Goal: Transaction & Acquisition: Obtain resource

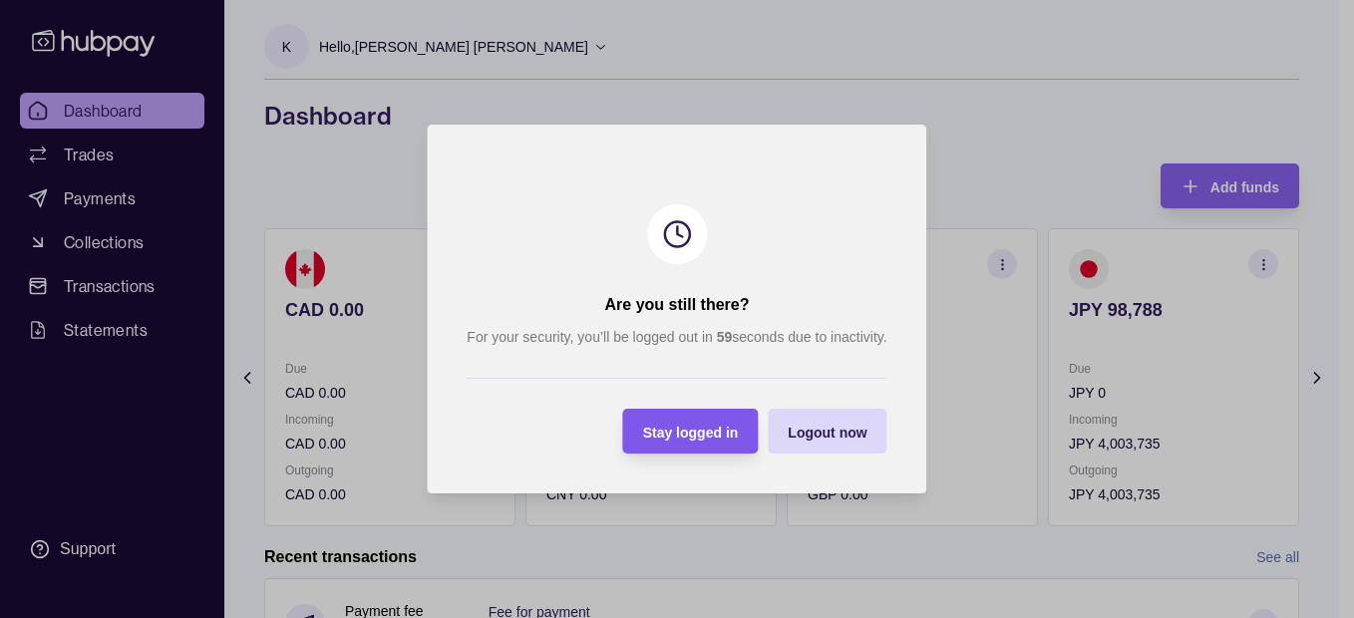
click at [702, 426] on span "Stay logged in" at bounding box center [691, 433] width 96 height 16
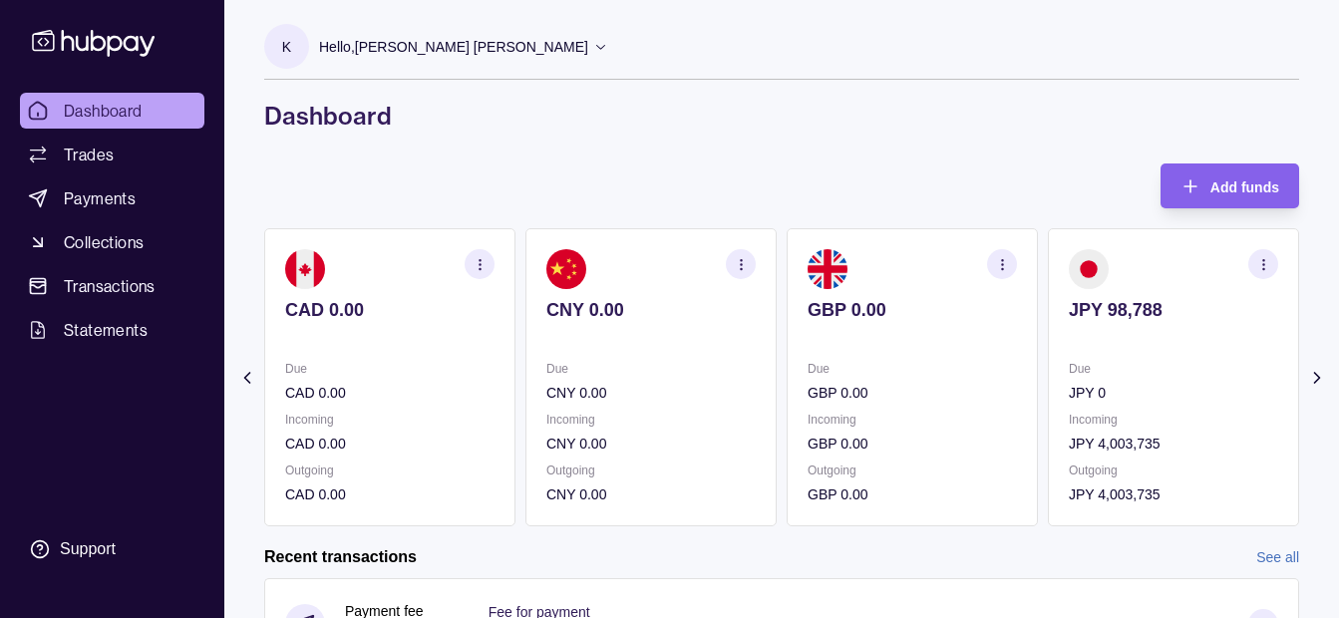
click at [241, 370] on icon at bounding box center [247, 378] width 20 height 20
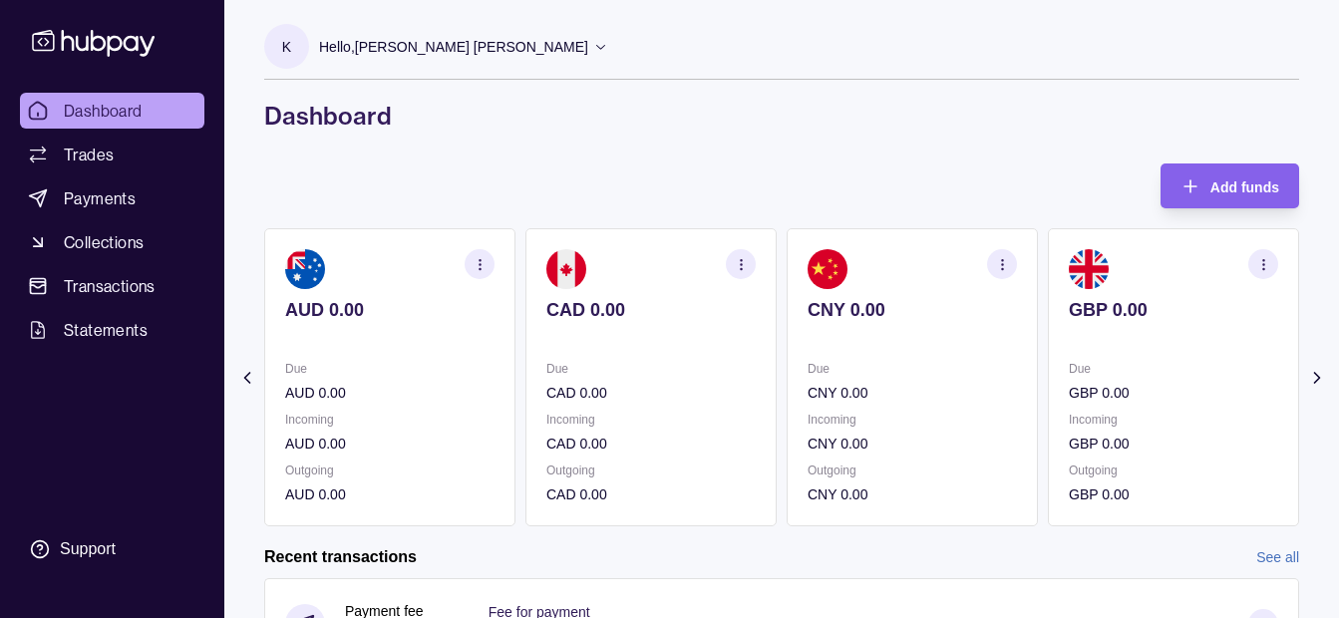
click at [241, 370] on icon at bounding box center [247, 378] width 20 height 20
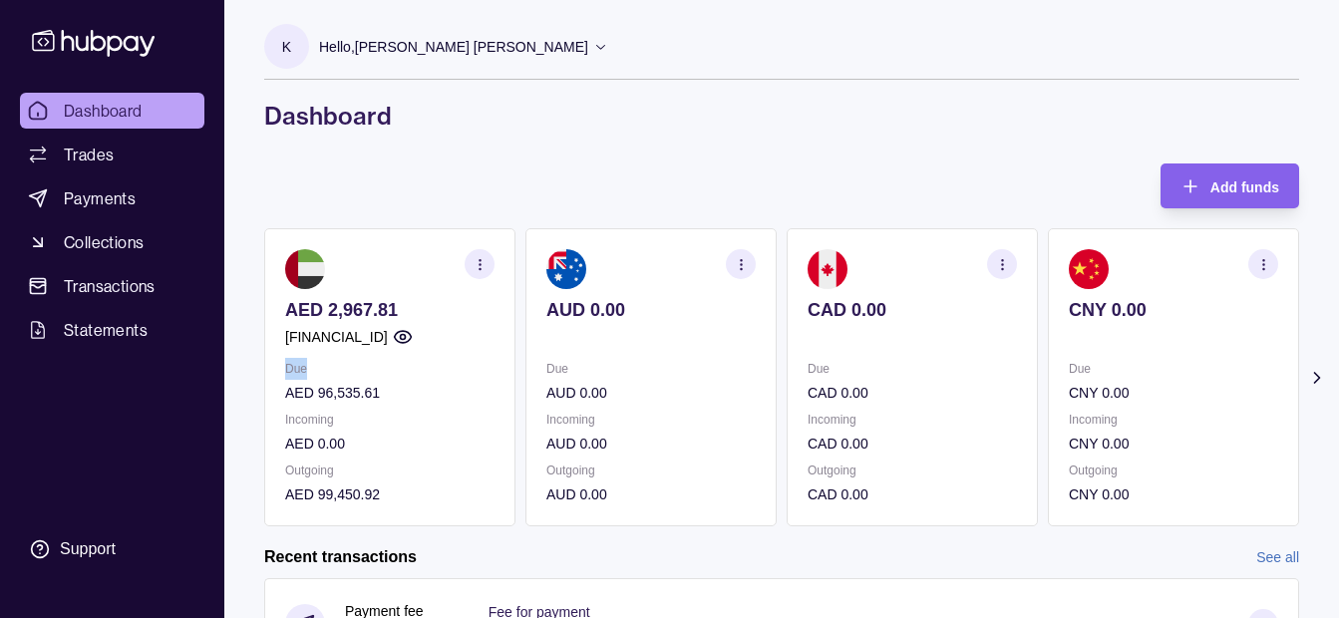
click at [241, 370] on section "Add funds AED 2,967.81 [FINANCIAL_ID] Due AED 96,535.61 Incoming AED 0.00 Outgo…" at bounding box center [781, 618] width 1115 height 909
drag, startPoint x: 241, startPoint y: 370, endPoint x: 245, endPoint y: 385, distance: 15.5
click at [245, 385] on section "Add funds AED 2,967.81 [FINANCIAL_ID] Due AED 96,535.61 Incoming AED 0.00 Outgo…" at bounding box center [781, 618] width 1115 height 909
click at [125, 284] on span "Transactions" at bounding box center [110, 286] width 92 height 24
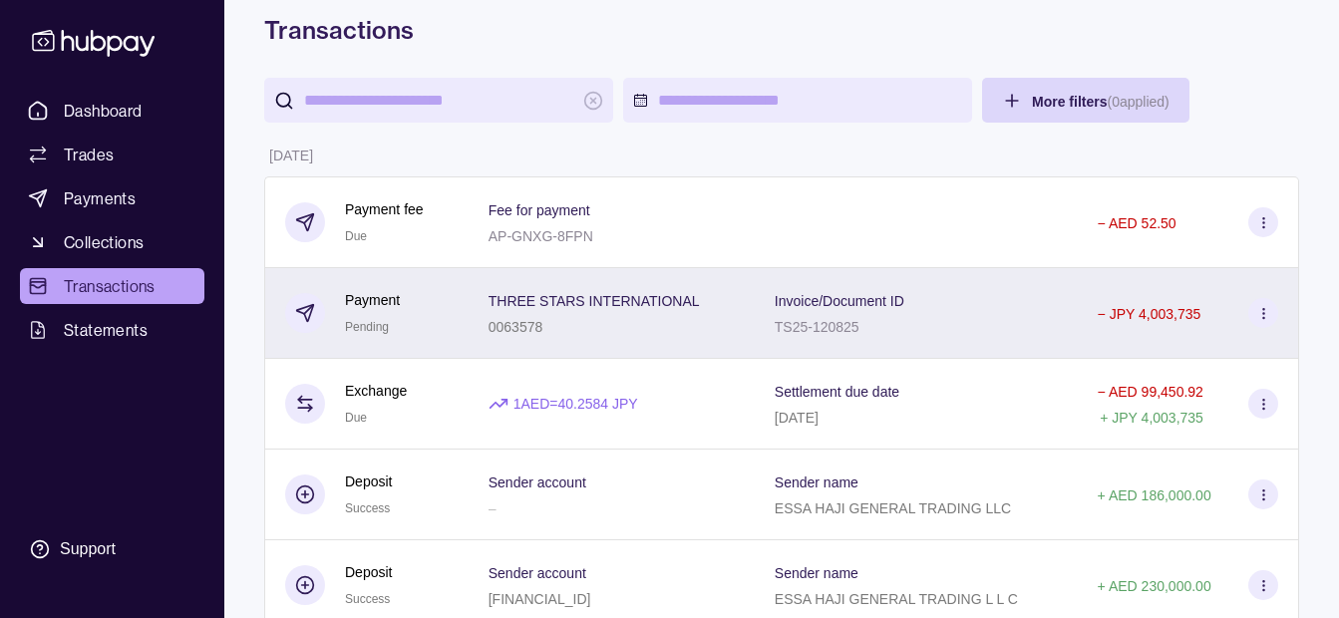
scroll to position [199, 0]
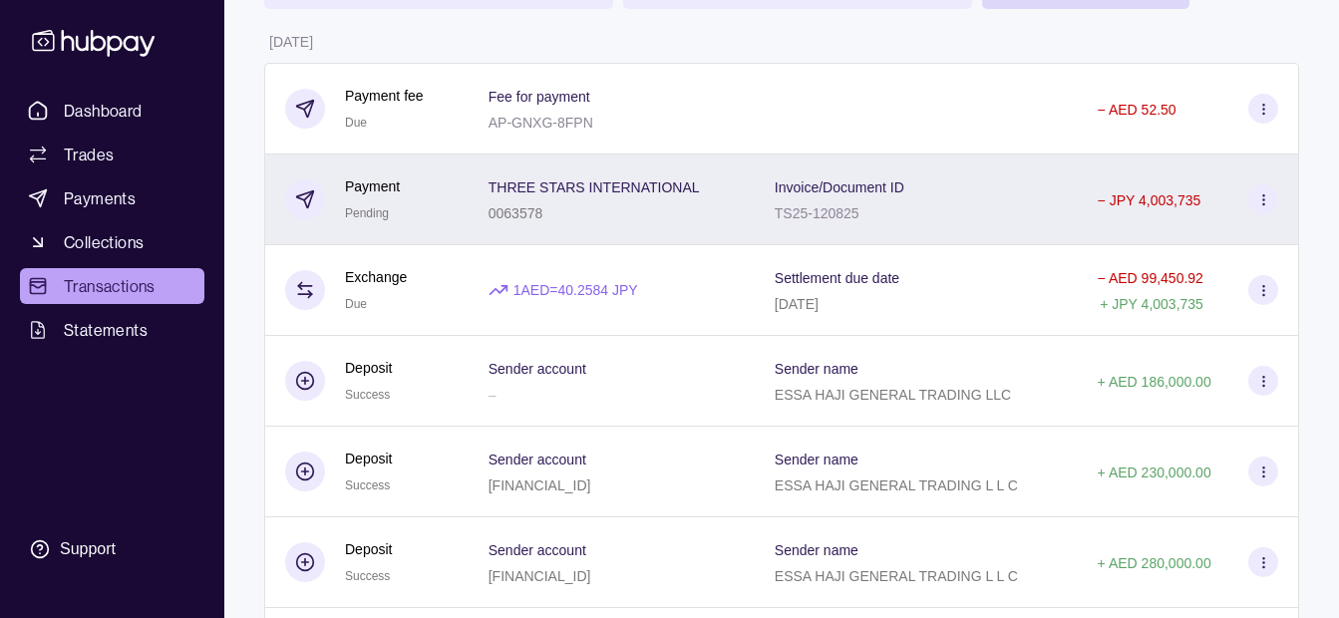
click at [670, 209] on div "0063578" at bounding box center [594, 212] width 211 height 24
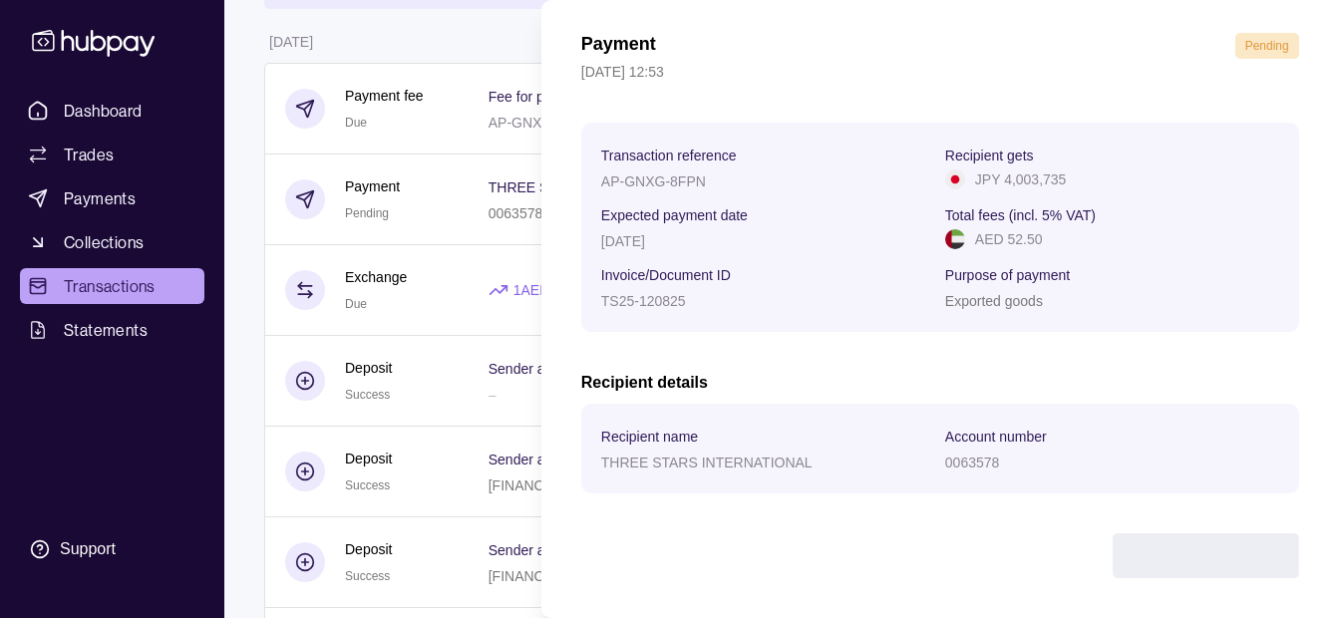
scroll to position [0, 0]
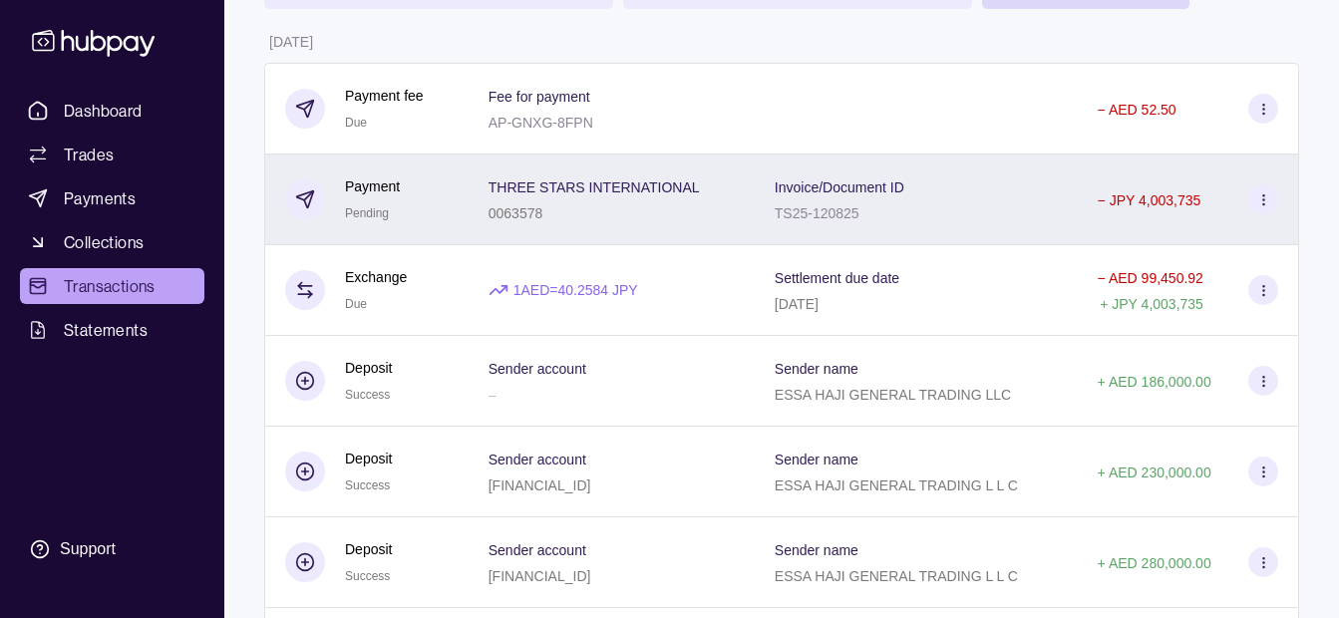
click at [690, 218] on div "0063578" at bounding box center [594, 212] width 211 height 24
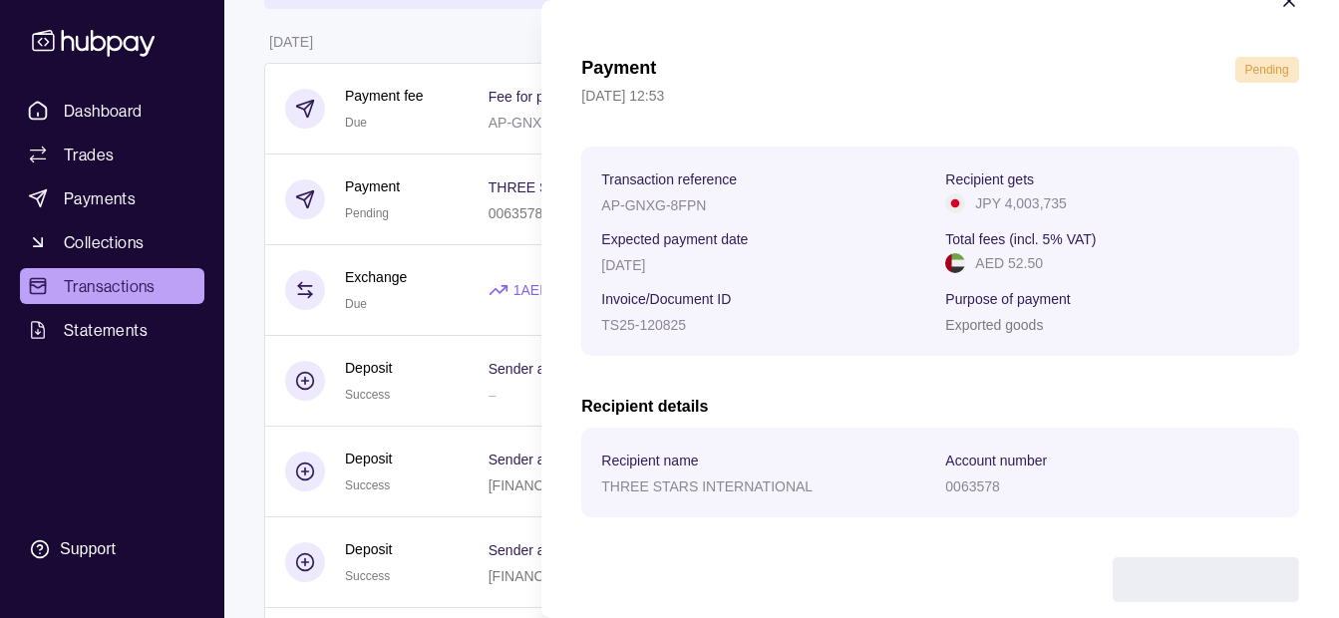
scroll to position [73, 0]
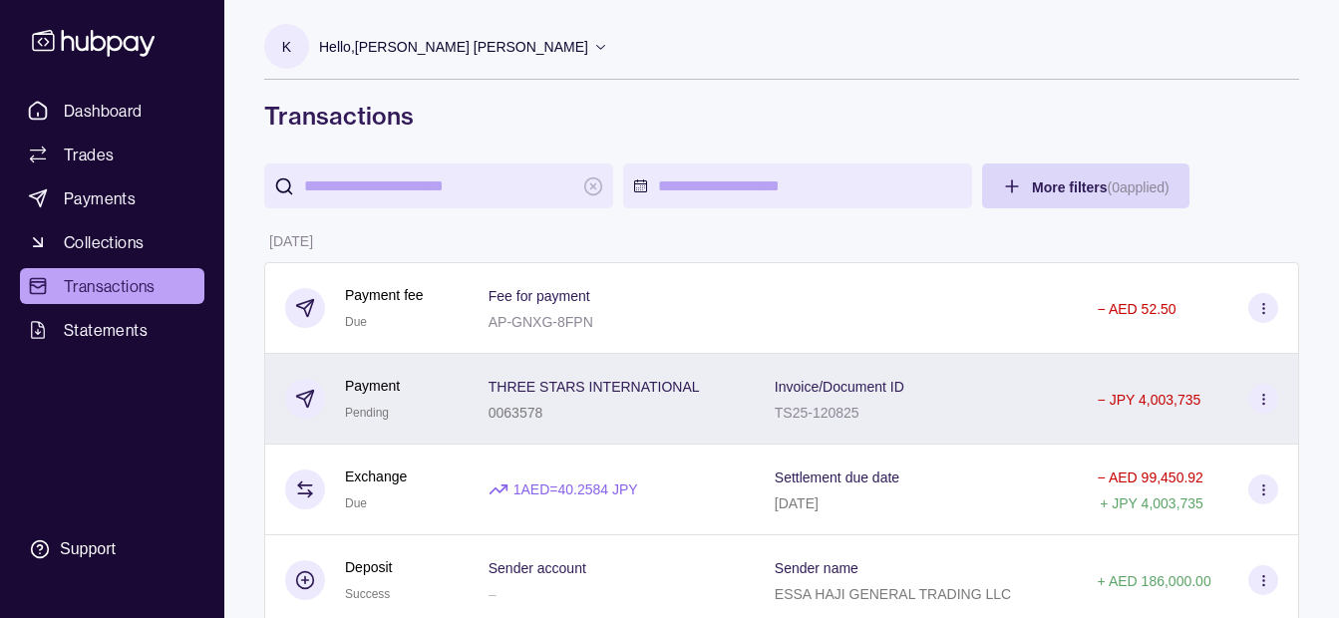
click at [597, 415] on div "0063578" at bounding box center [594, 412] width 211 height 24
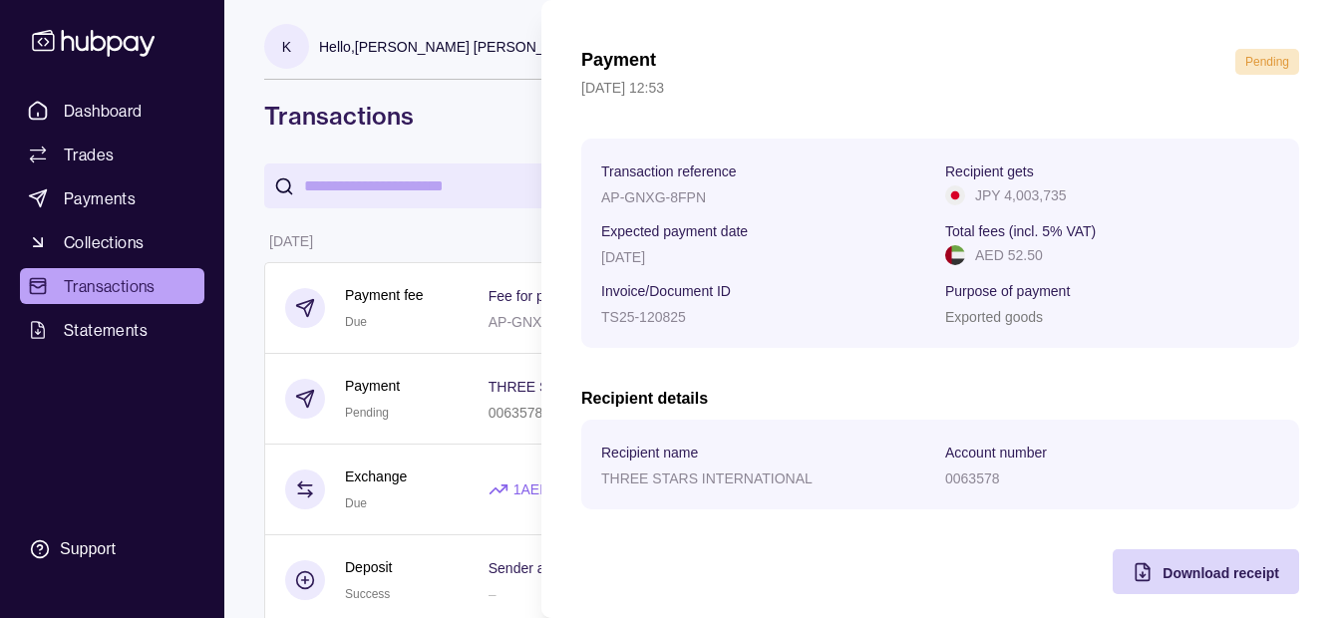
scroll to position [73, 0]
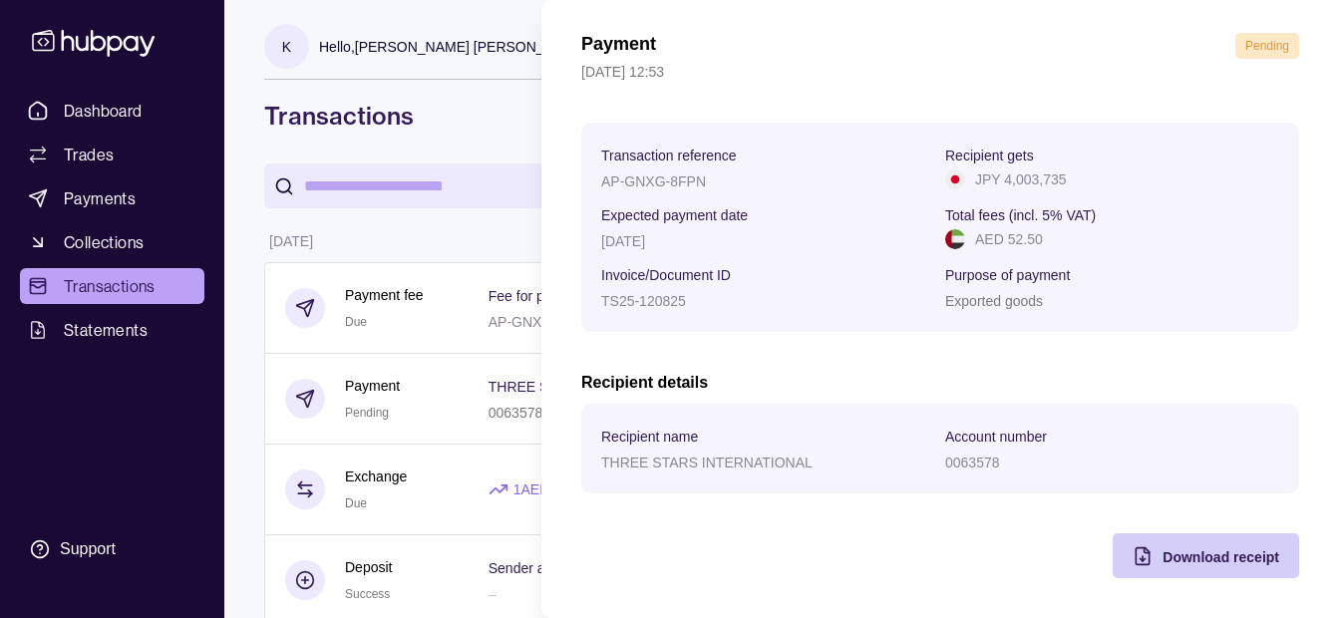
click at [1204, 559] on span "Download receipt" at bounding box center [1221, 557] width 117 height 16
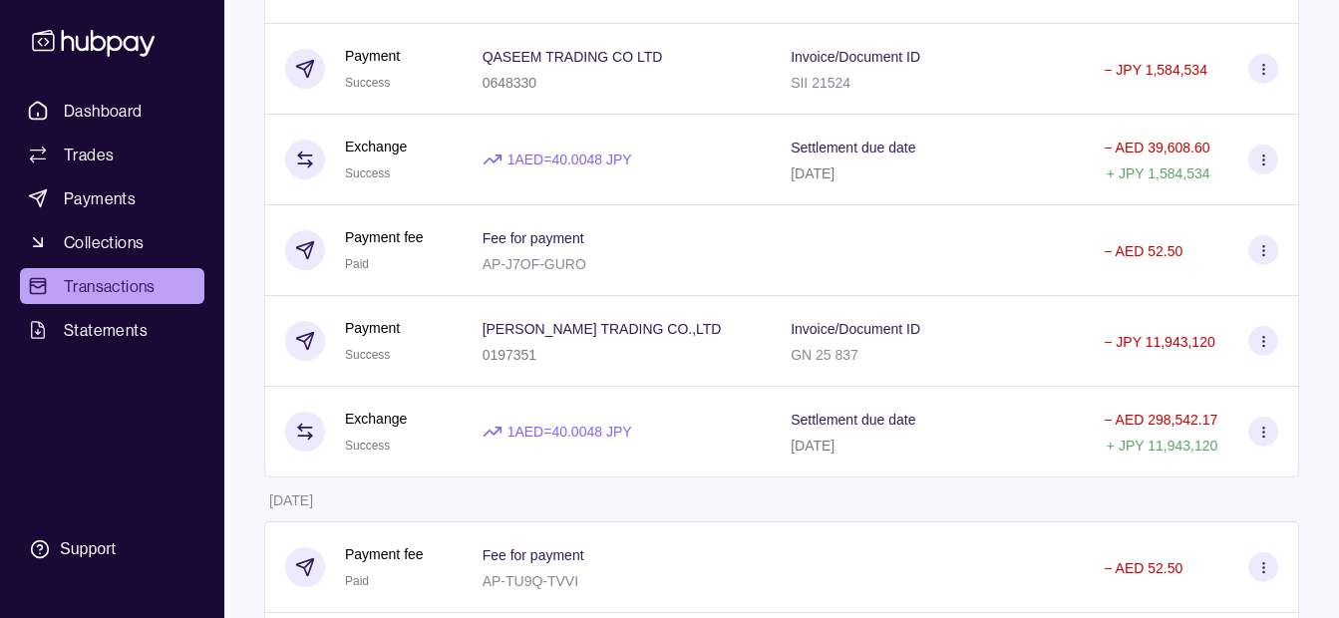
scroll to position [2194, 0]
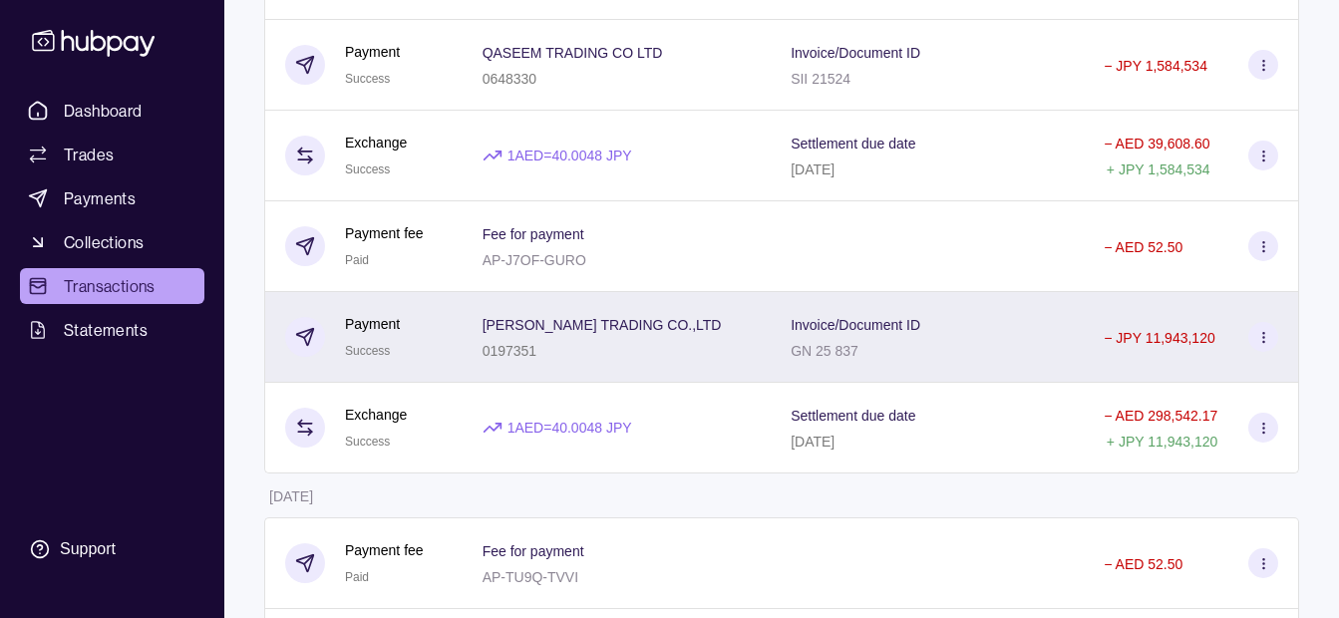
click at [662, 337] on div "[PERSON_NAME] TRADING CO.,LTD 0197351" at bounding box center [617, 337] width 269 height 50
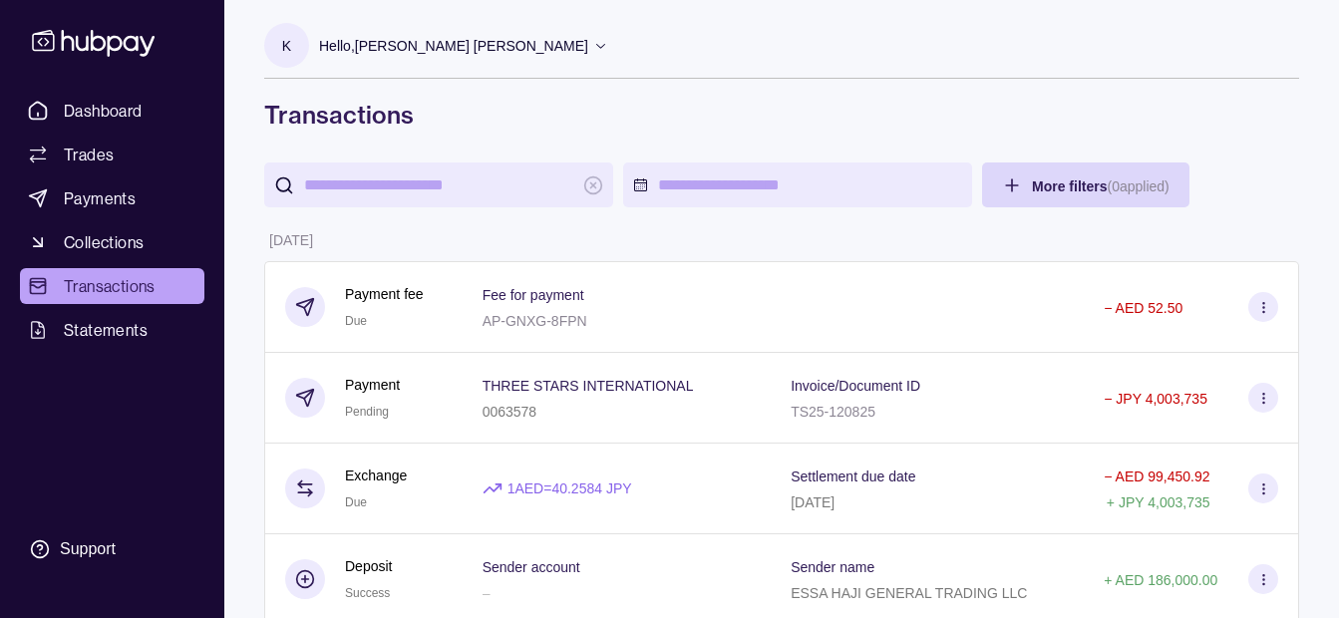
scroll to position [0, 0]
click at [419, 39] on p "Hello, Khalid Khan Rahmat Gul" at bounding box center [453, 47] width 269 height 22
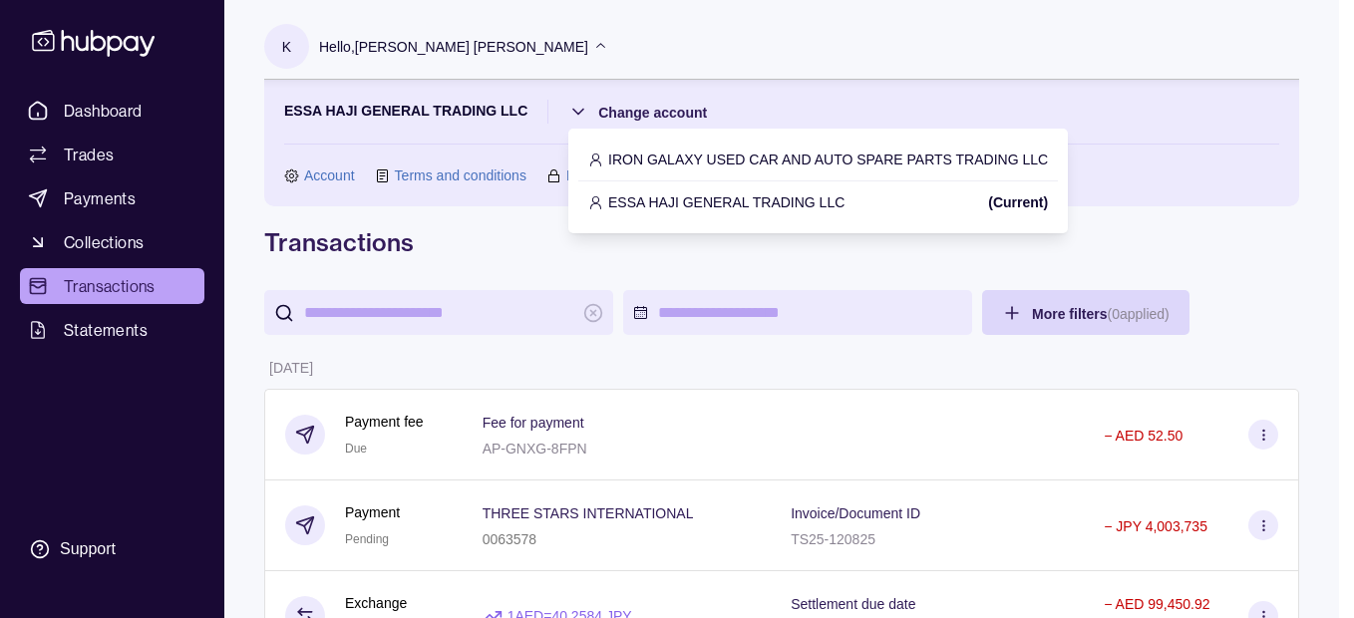
click at [643, 157] on p "IRON GALAXY USED CAR AND AUTO SPARE PARTS TRADING LLC" at bounding box center [828, 160] width 440 height 22
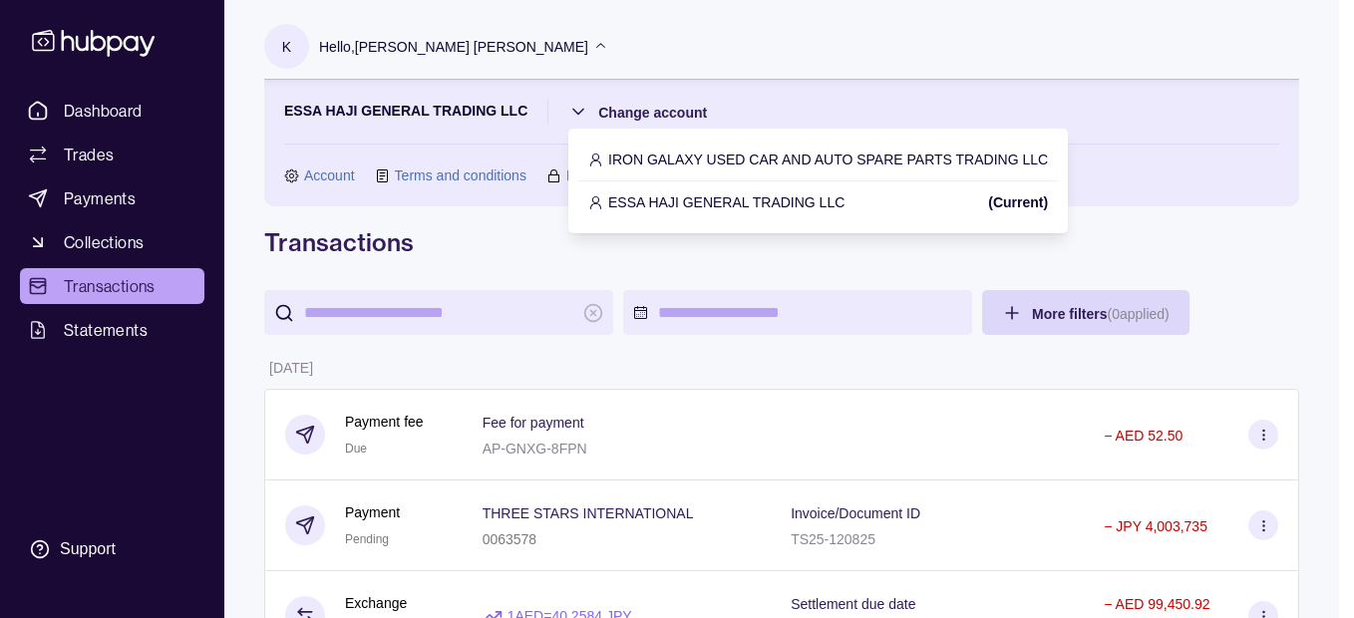
click at [650, 157] on p "IRON GALAXY USED CAR AND AUTO SPARE PARTS TRADING LLC" at bounding box center [828, 160] width 440 height 22
